Goal: Task Accomplishment & Management: Use online tool/utility

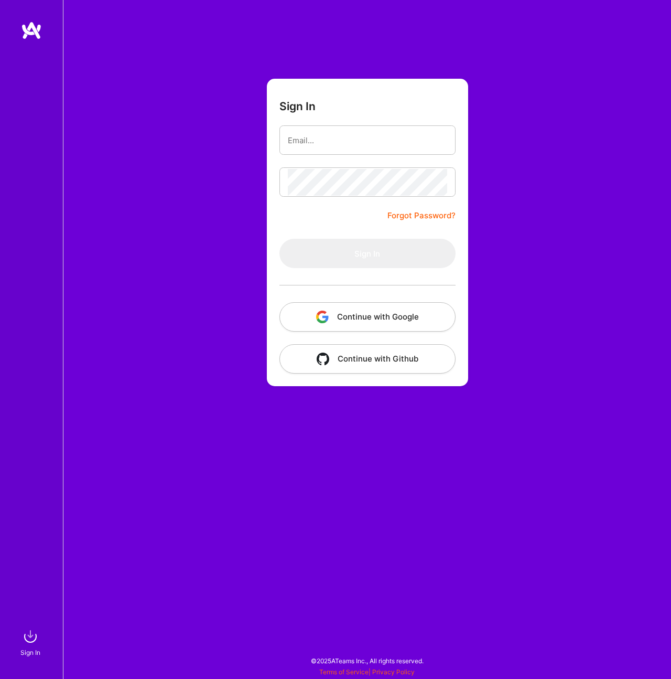
click at [424, 324] on button "Continue with Google" at bounding box center [367, 316] width 176 height 29
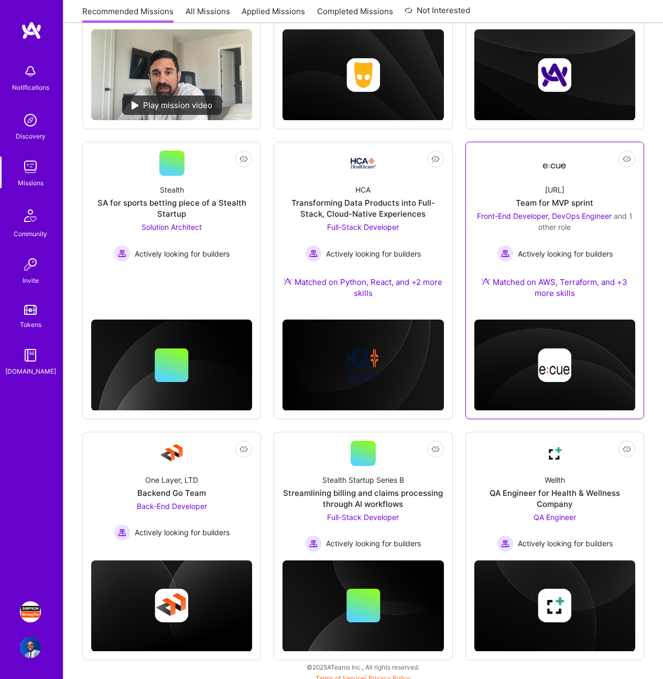
scroll to position [271, 0]
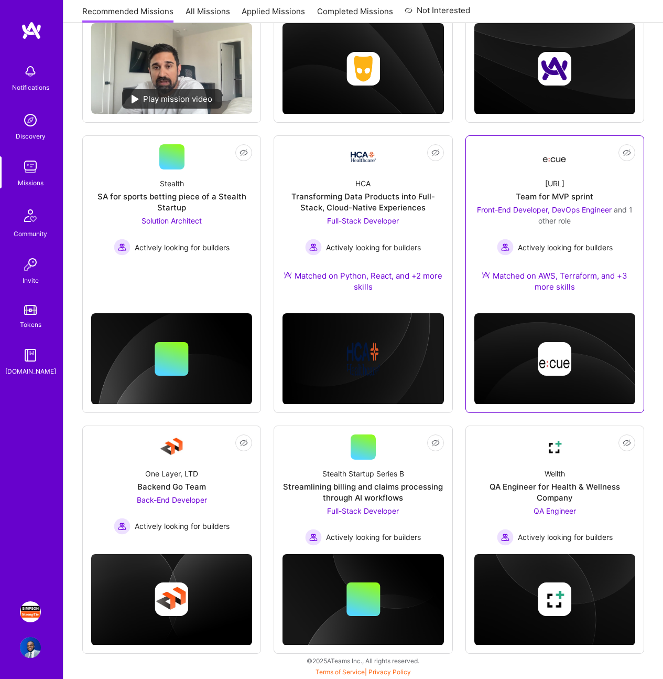
click at [535, 245] on span "Actively looking for builders" at bounding box center [565, 247] width 95 height 11
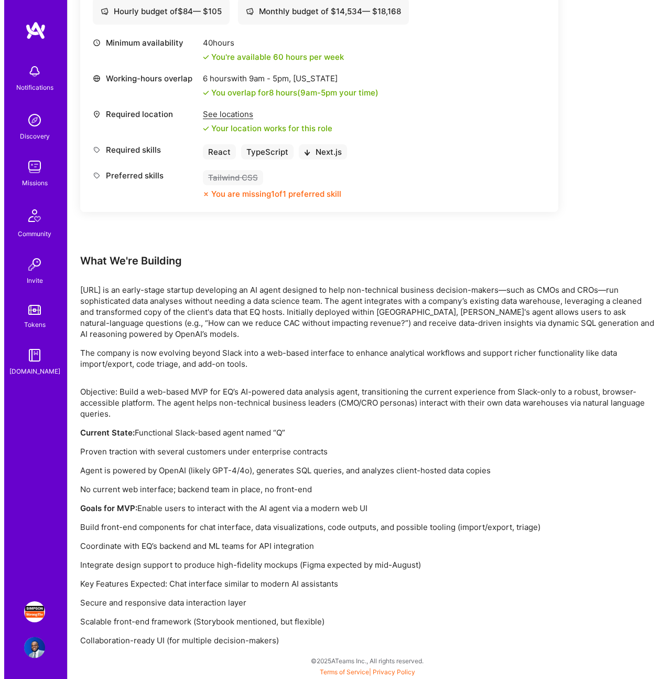
scroll to position [254, 0]
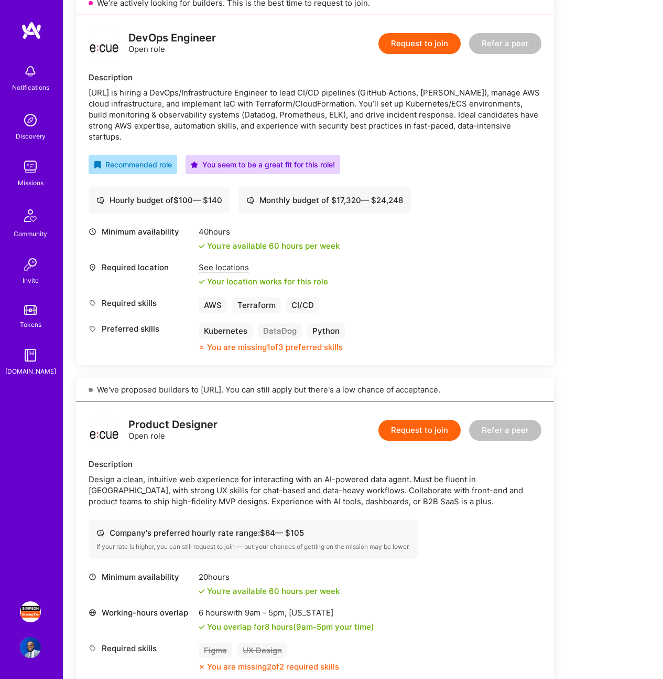
click at [27, 91] on div "Notifications" at bounding box center [30, 87] width 37 height 11
